Goal: Transaction & Acquisition: Purchase product/service

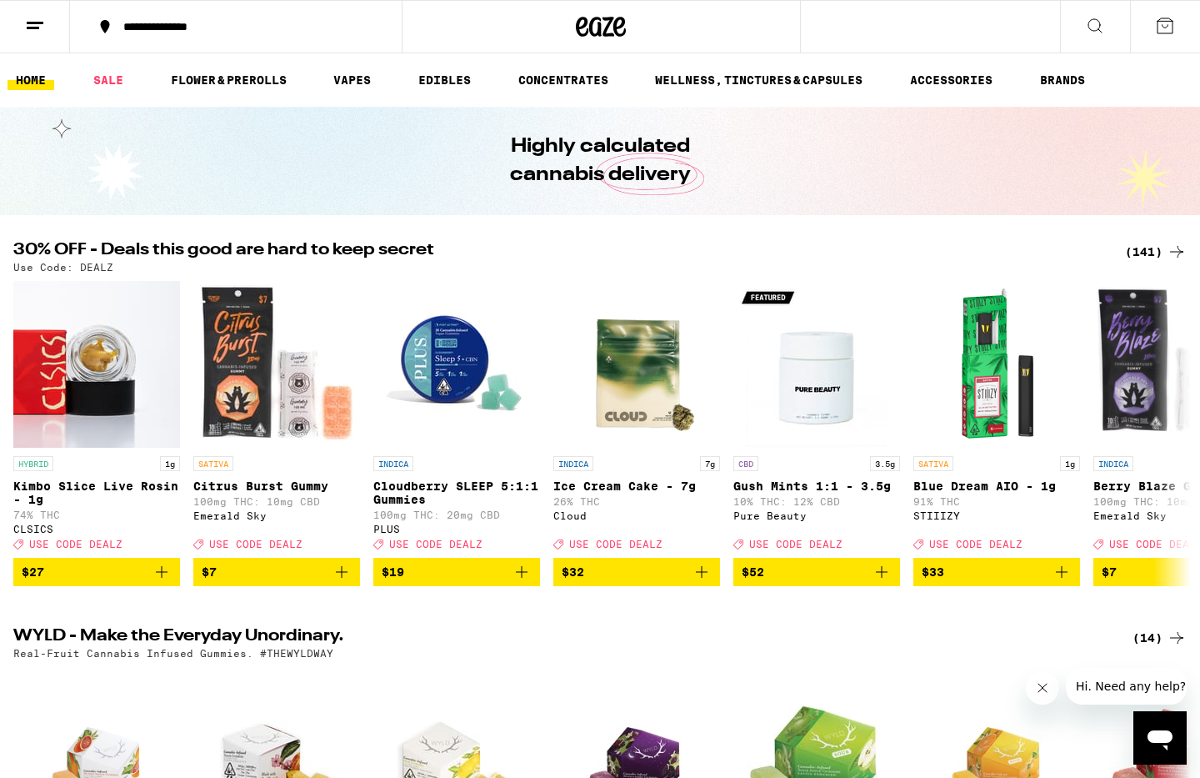
click at [1144, 254] on div "(141)" at bounding box center [1156, 252] width 62 height 20
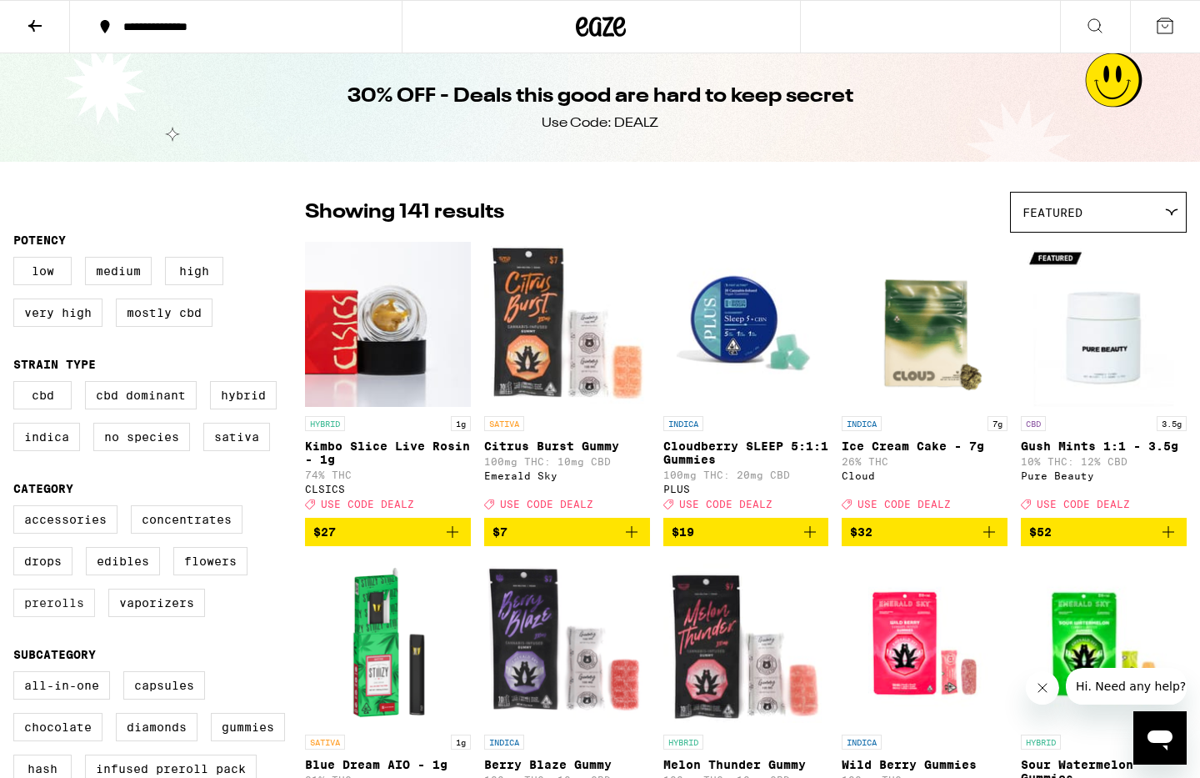
click at [64, 617] on label "Prerolls" at bounding box center [54, 602] width 82 height 28
click at [18, 508] on input "Prerolls" at bounding box center [17, 508] width 1 height 1
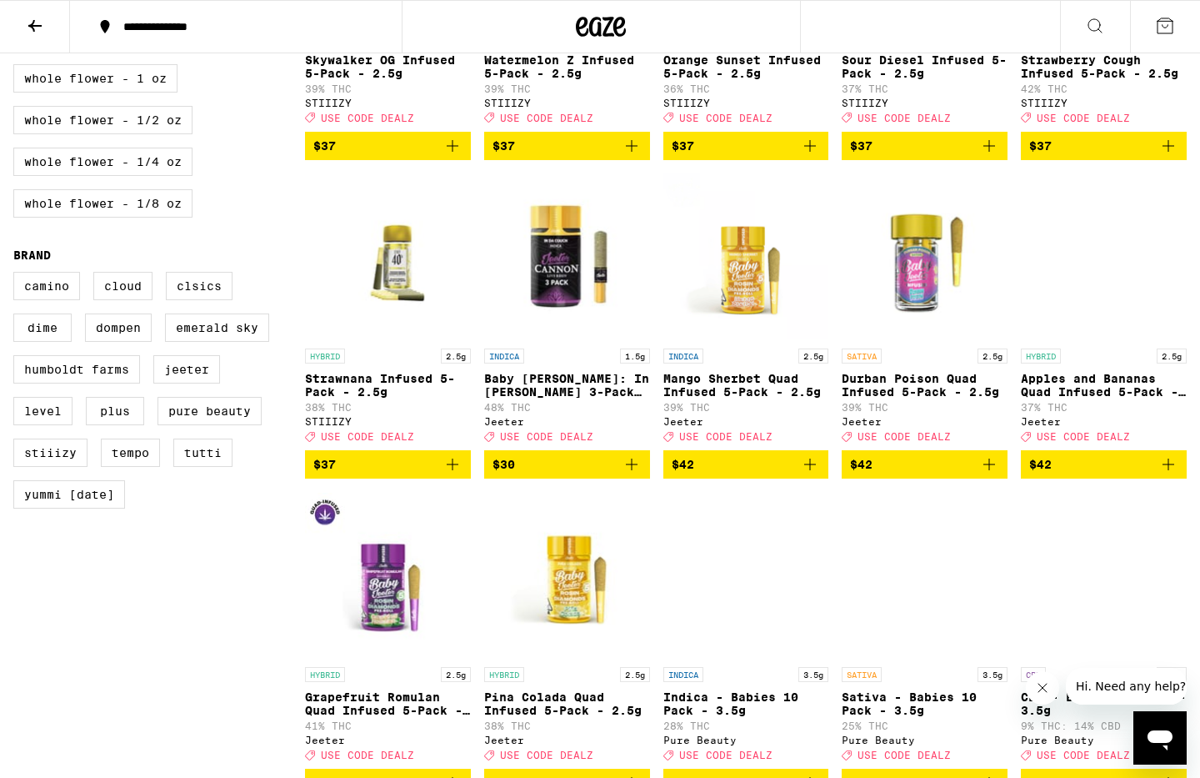
scroll to position [1028, 0]
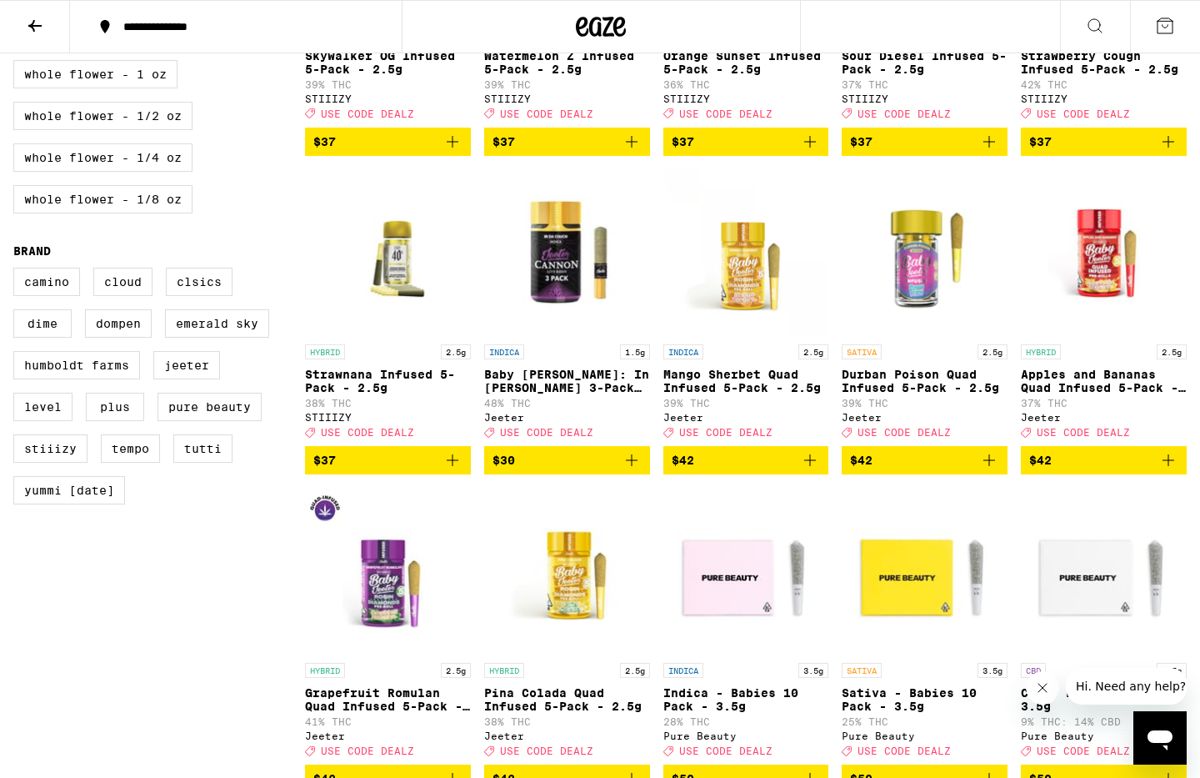
click at [633, 470] on icon "Add to bag" at bounding box center [632, 460] width 20 height 20
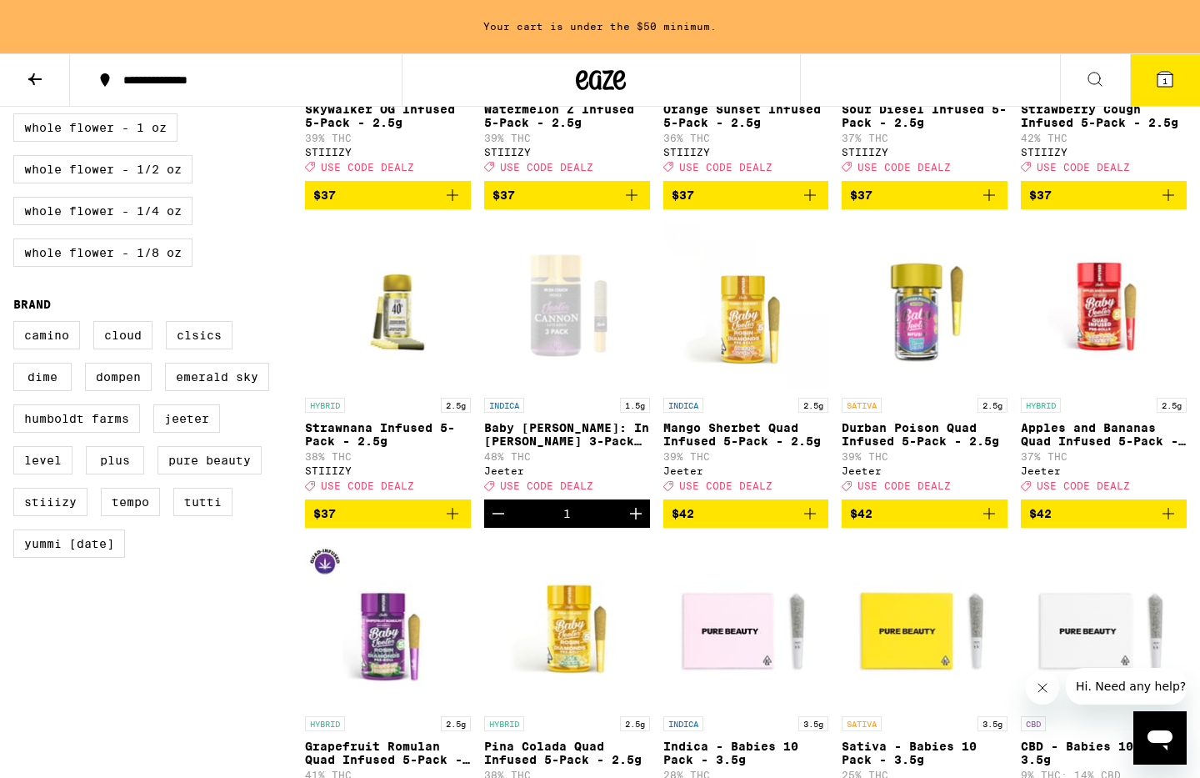
scroll to position [1081, 0]
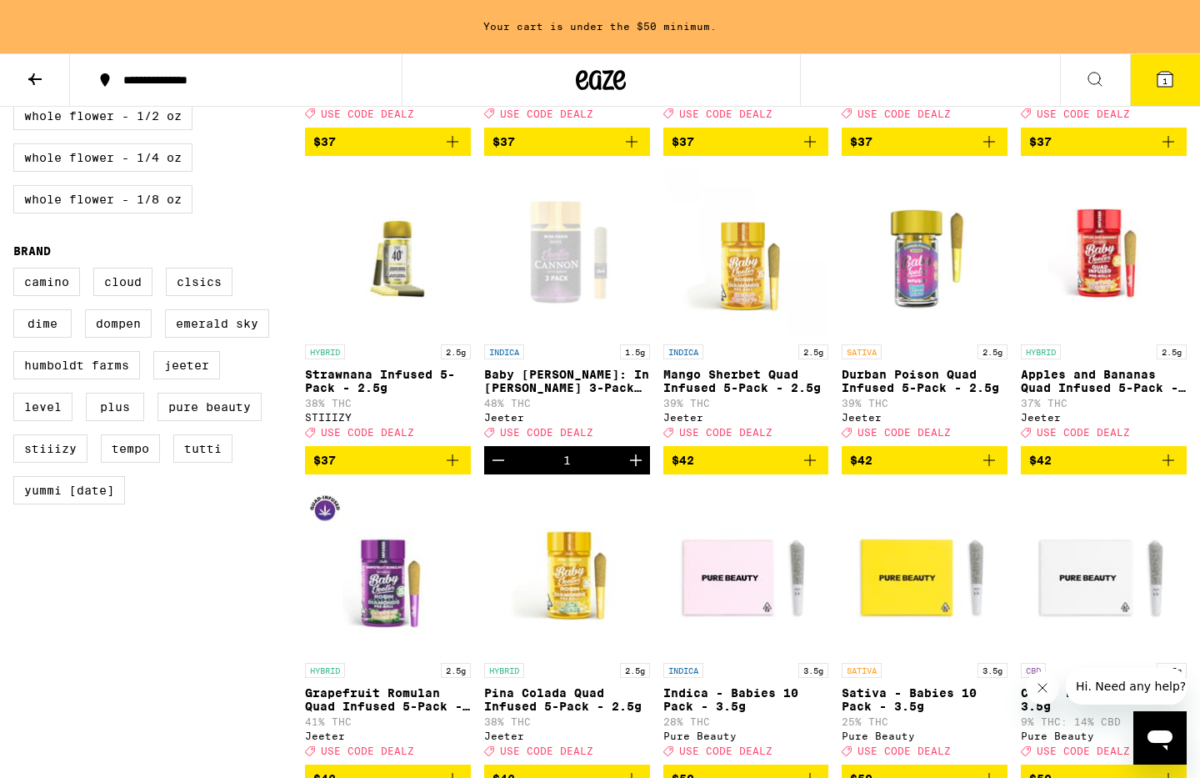
click at [823, 474] on button "$42" at bounding box center [746, 460] width 166 height 28
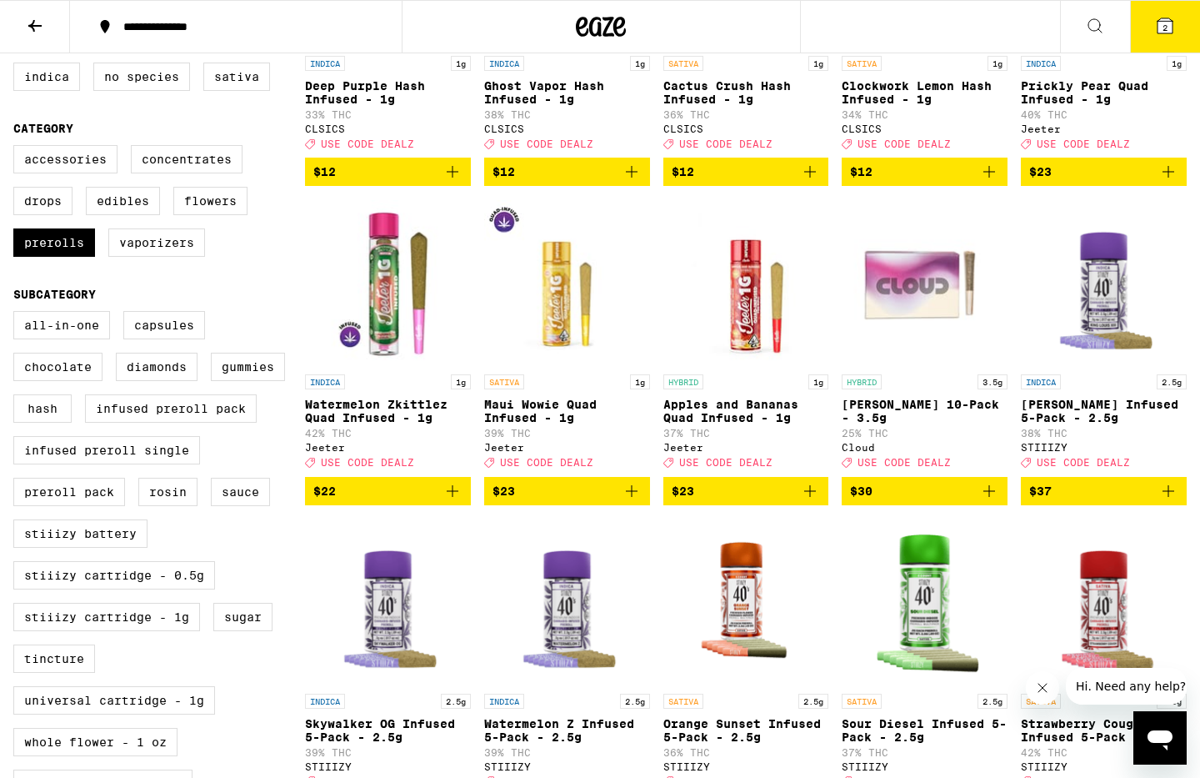
scroll to position [354, 0]
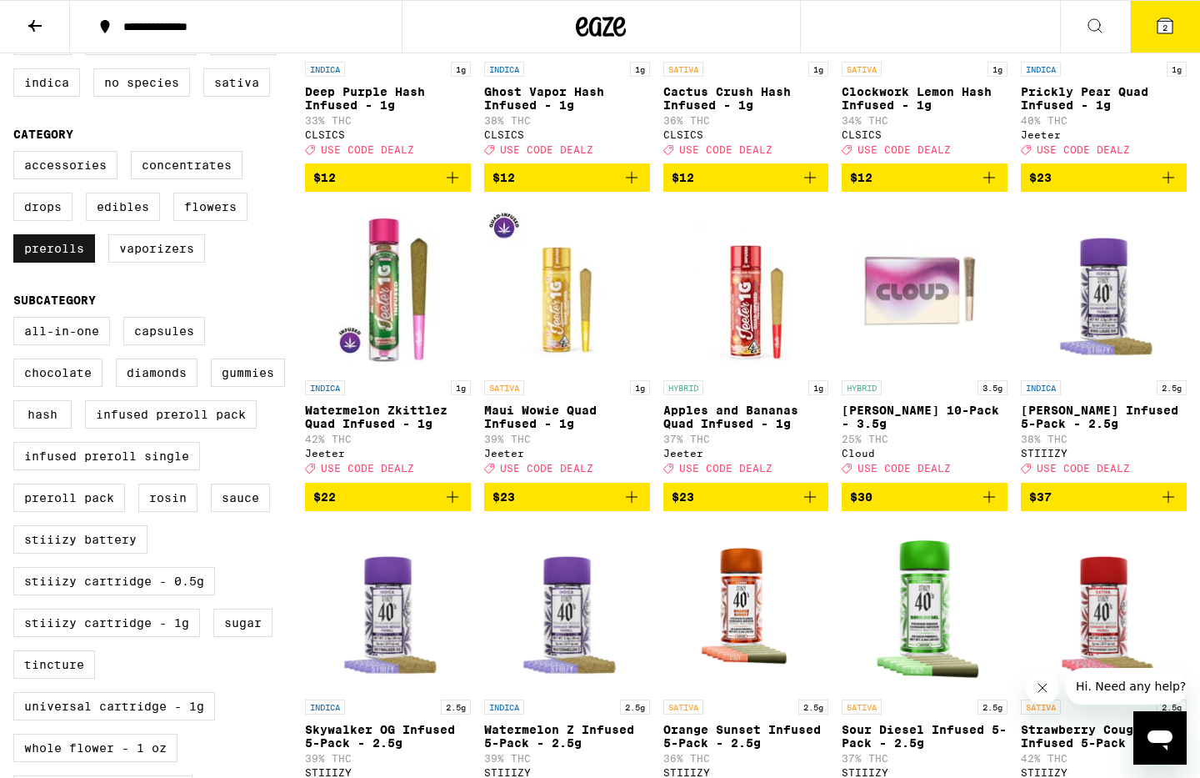
click at [52, 263] on label "Prerolls" at bounding box center [54, 248] width 82 height 28
click at [18, 154] on input "Prerolls" at bounding box center [17, 153] width 1 height 1
checkbox input "false"
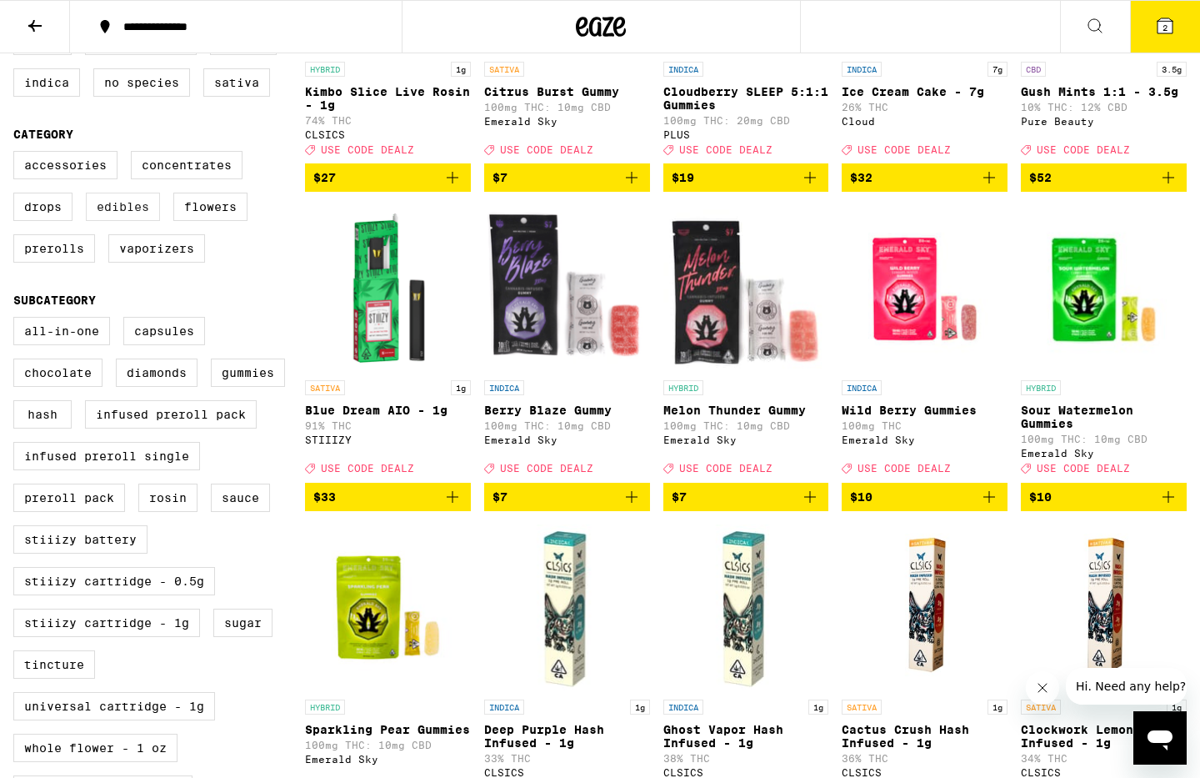
click at [112, 221] on label "Edibles" at bounding box center [123, 207] width 74 height 28
click at [18, 154] on input "Edibles" at bounding box center [17, 153] width 1 height 1
checkbox input "true"
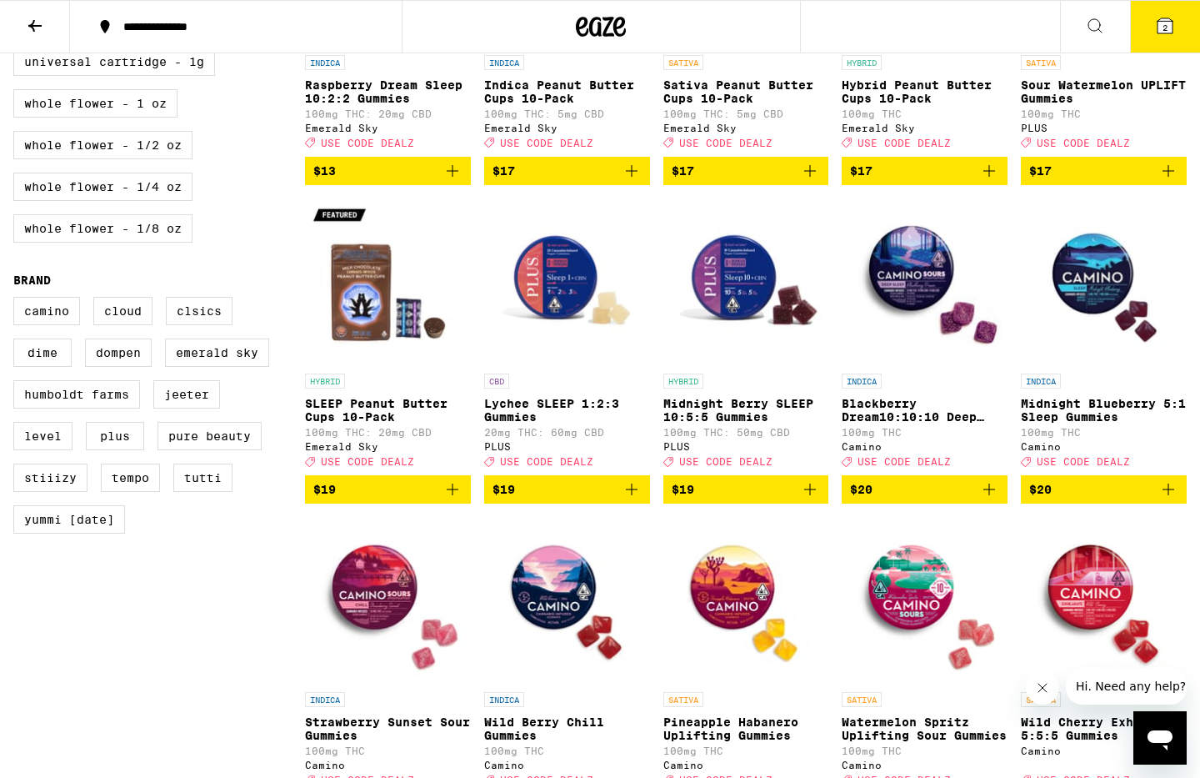
click at [813, 495] on icon "Add to bag" at bounding box center [810, 489] width 12 height 12
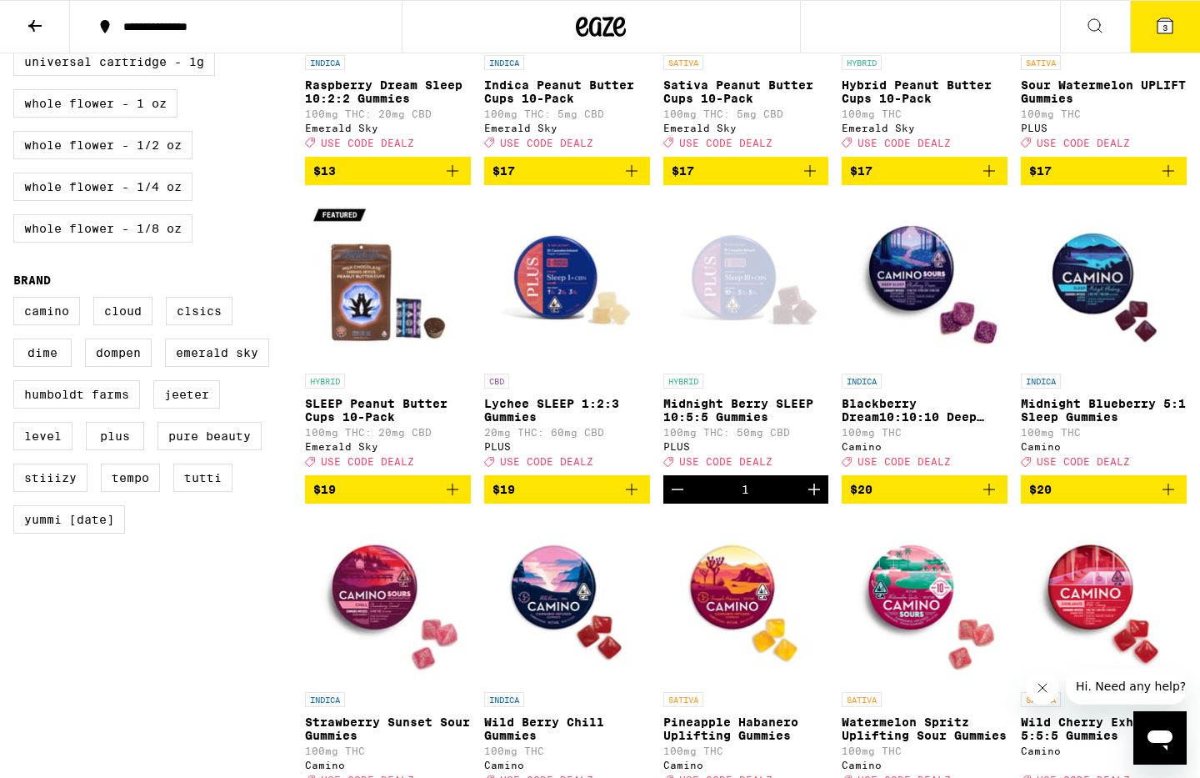
click at [1168, 24] on span "3" at bounding box center [1165, 28] width 5 height 10
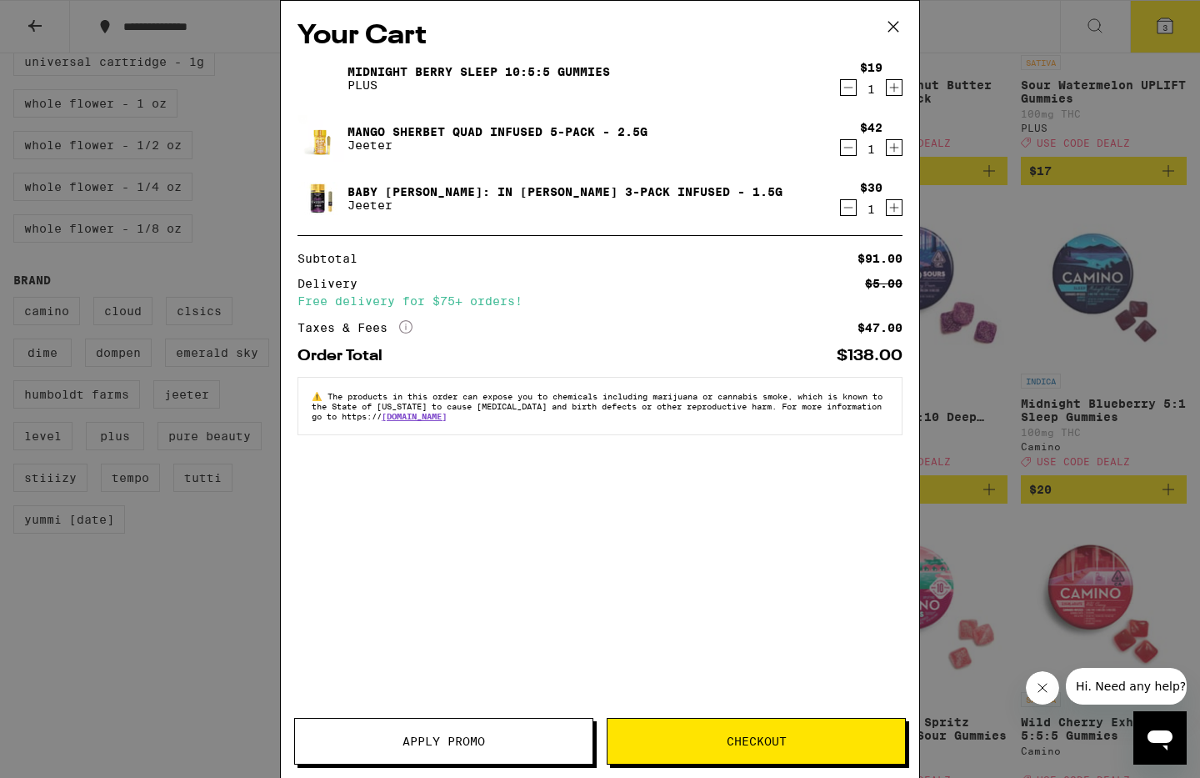
click at [489, 742] on span "Apply Promo" at bounding box center [444, 741] width 298 height 12
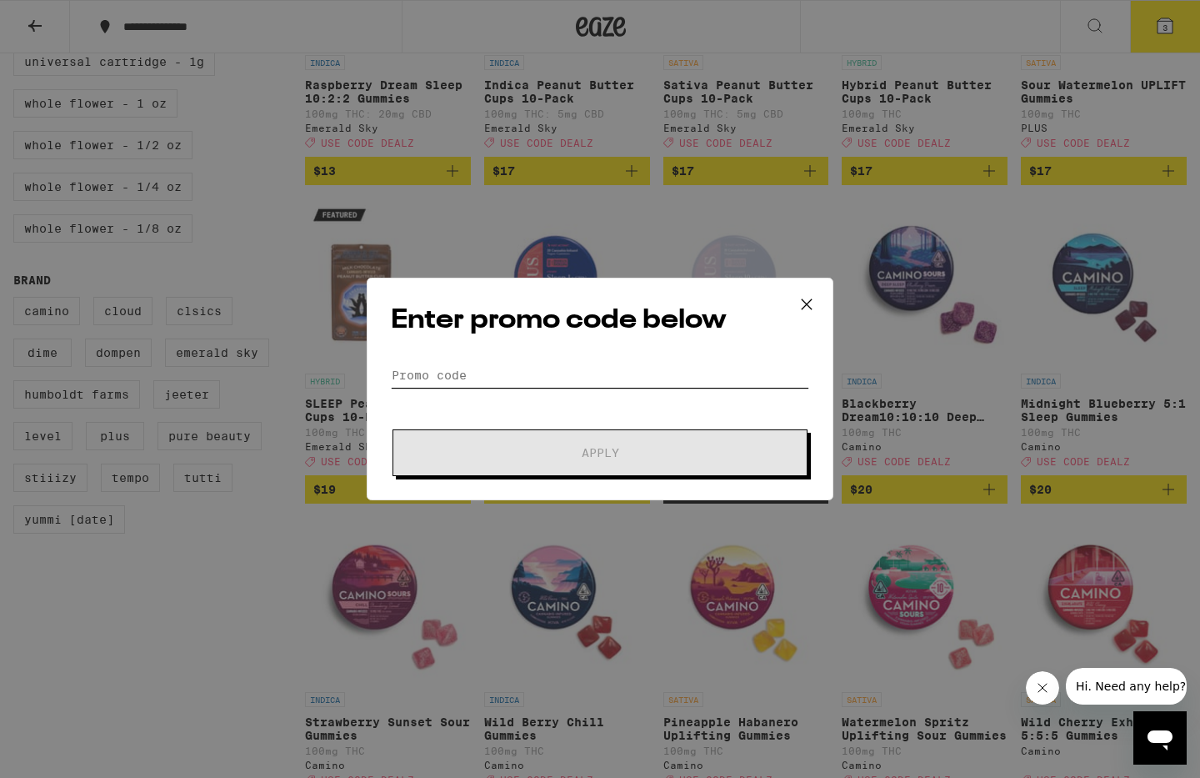
click at [488, 370] on input "Promo Code" at bounding box center [600, 375] width 418 height 25
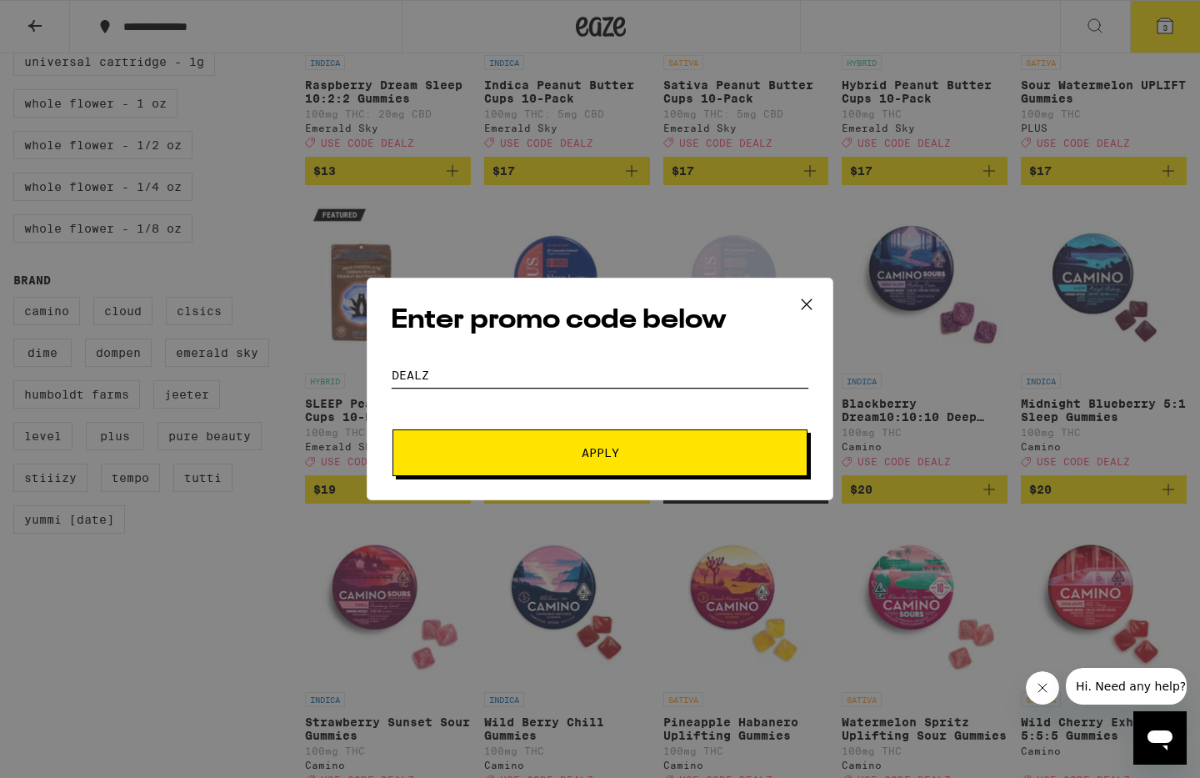
type input "DEALZ"
click at [393, 429] on button "Apply" at bounding box center [600, 452] width 415 height 47
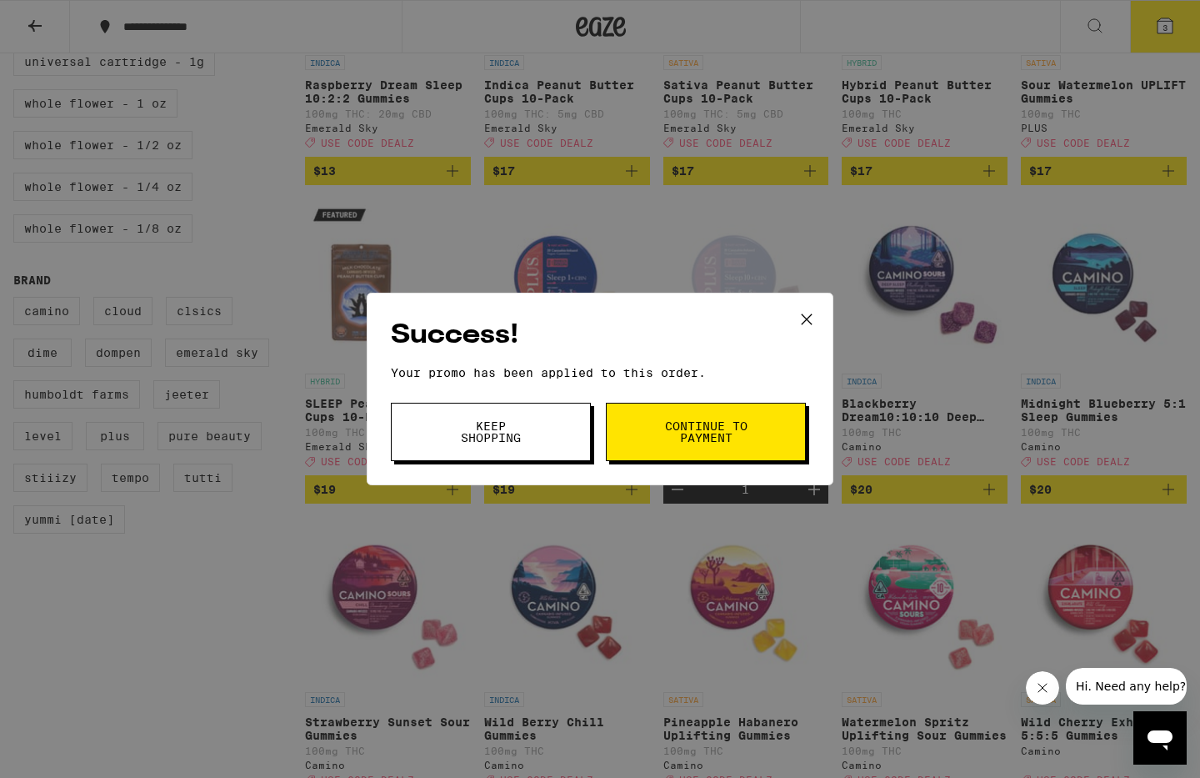
click at [724, 433] on span "Continue to payment" at bounding box center [705, 431] width 85 height 23
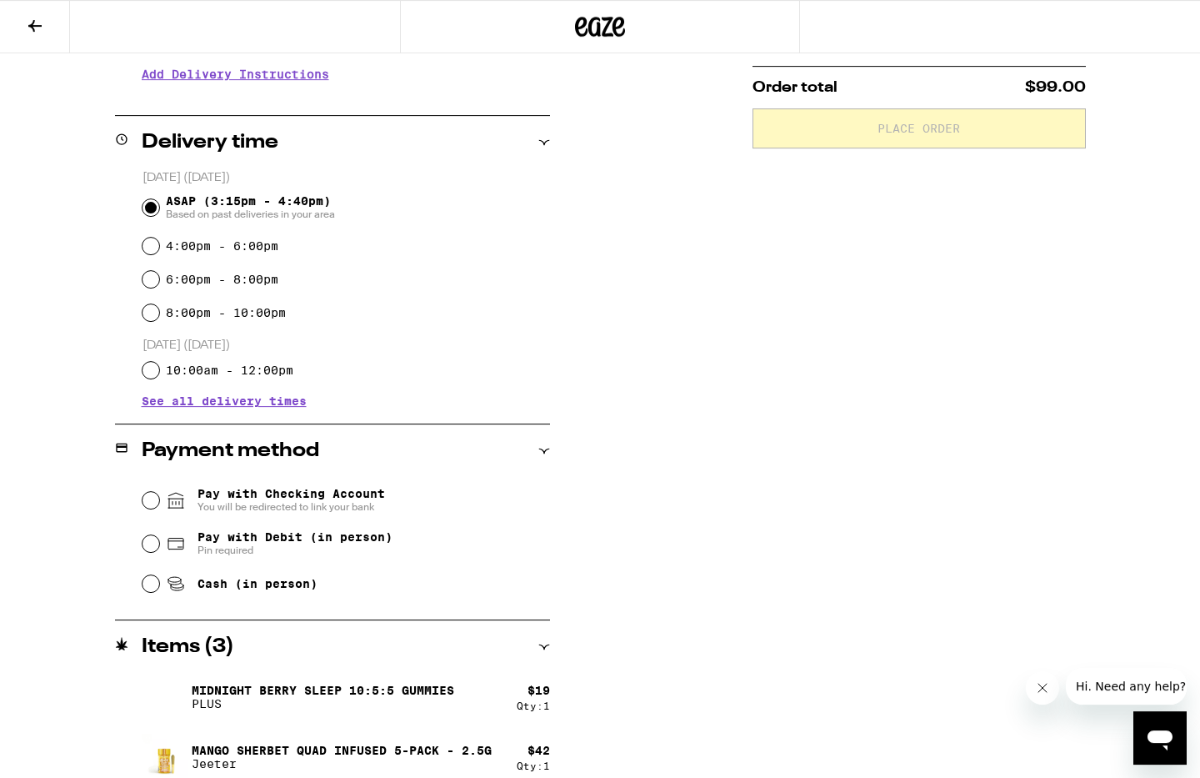
scroll to position [427, 0]
